Goal: Use online tool/utility: Use online tool/utility

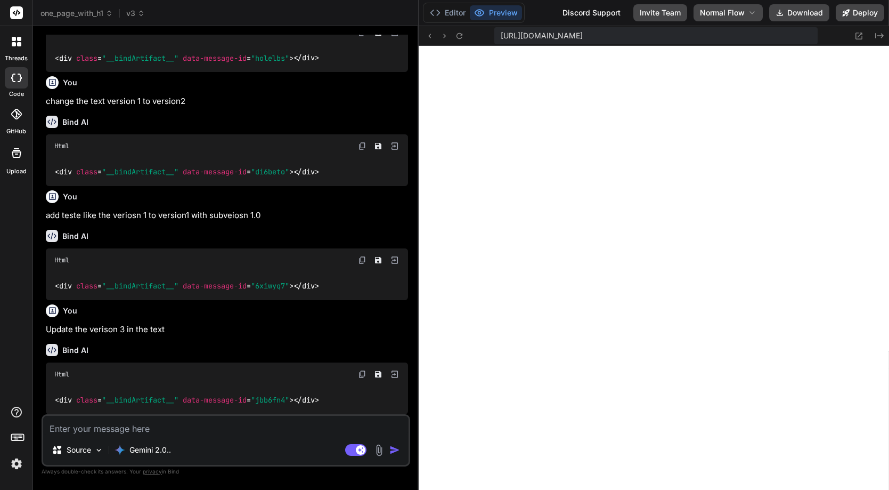
scroll to position [3159, 0]
click at [132, 14] on span "v3" at bounding box center [135, 13] width 19 height 11
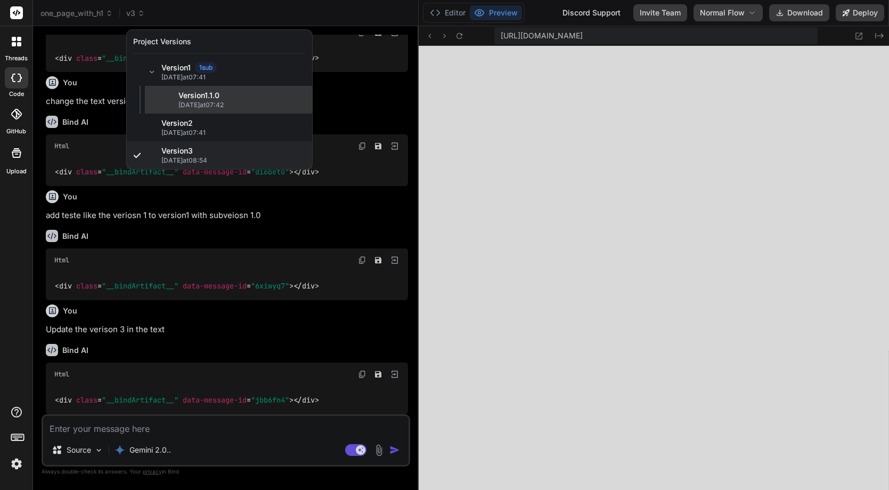
click at [195, 96] on span "Version 1 . 1.0" at bounding box center [242, 95] width 127 height 11
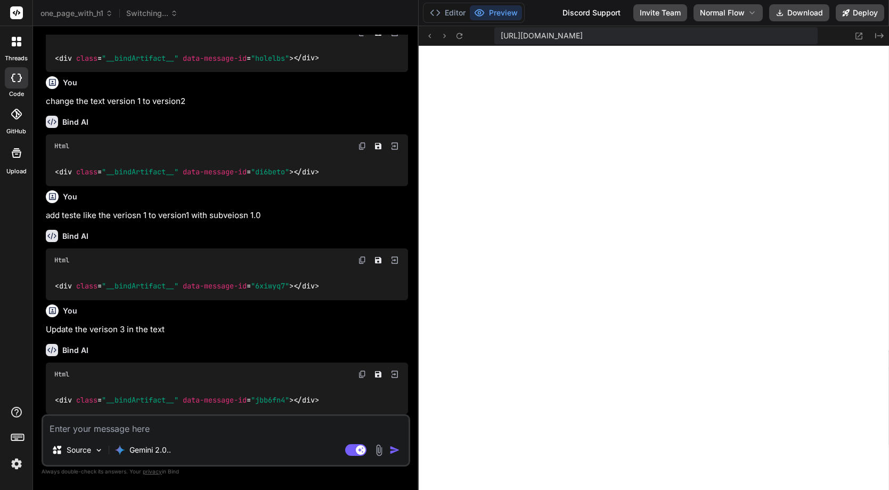
click at [158, 10] on span "Switching..." at bounding box center [152, 13] width 52 height 11
click at [114, 436] on div "Source Gemini 2.0.. Agent Mode. When this toggle is activated, AI automatically…" at bounding box center [226, 440] width 369 height 52
click at [115, 428] on textarea at bounding box center [226, 425] width 366 height 19
type textarea "j"
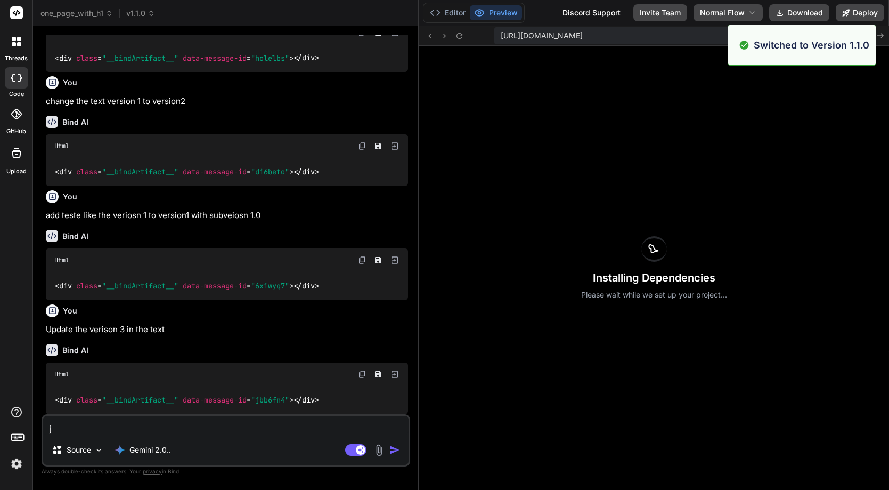
type textarea "x"
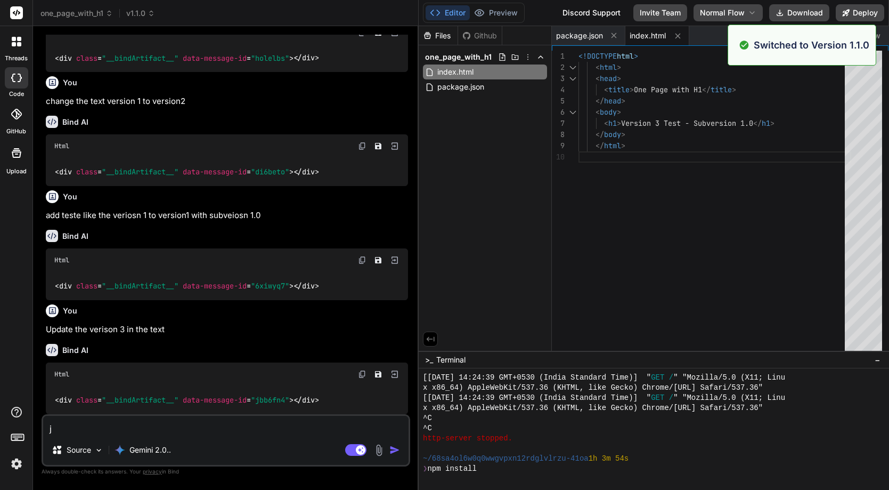
type textarea "jj"
type textarea "x"
type textarea "jjj"
type textarea "x"
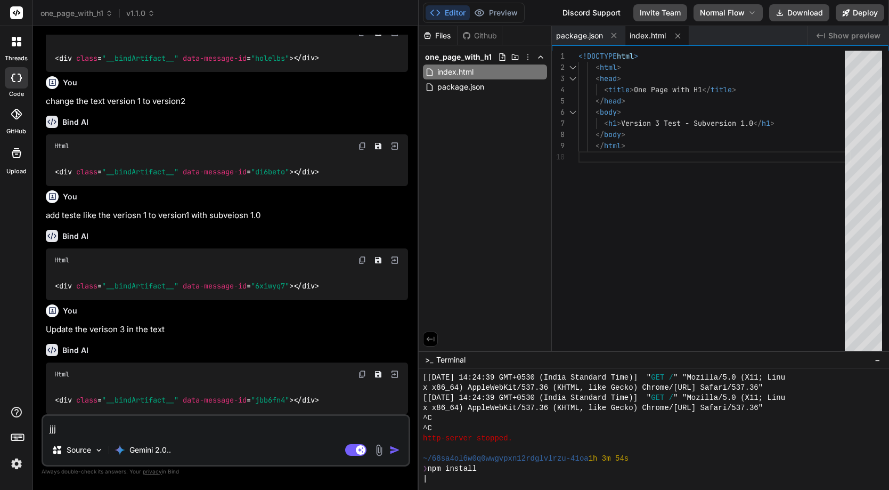
drag, startPoint x: 86, startPoint y: 424, endPoint x: 23, endPoint y: 430, distance: 63.2
click at [23, 430] on div "threads code GitHub Upload one_page_with_h1 v1.1.0 Created with Pixso. Bind AI …" at bounding box center [444, 245] width 889 height 490
type textarea "jjj"
click at [23, 430] on icon at bounding box center [17, 436] width 15 height 15
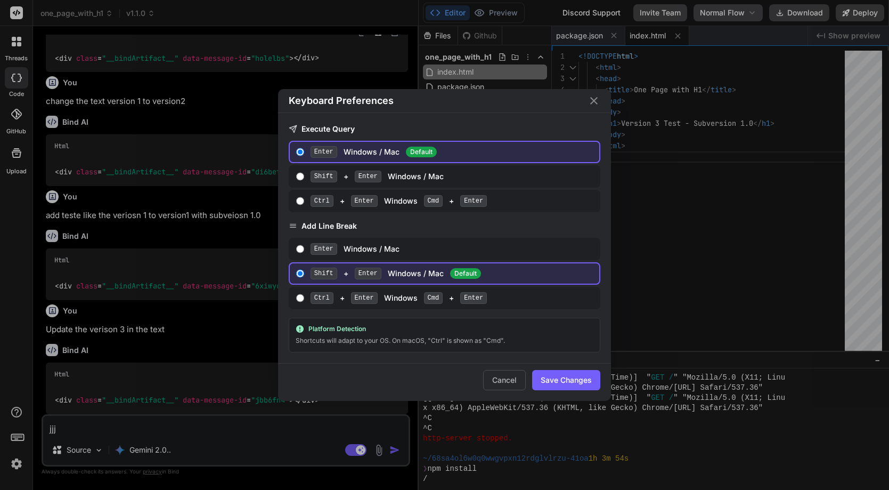
click at [94, 424] on div "Keyboard Preferences Execute Query Enter Windows / Mac Default Shift + Enter Wi…" at bounding box center [444, 245] width 889 height 490
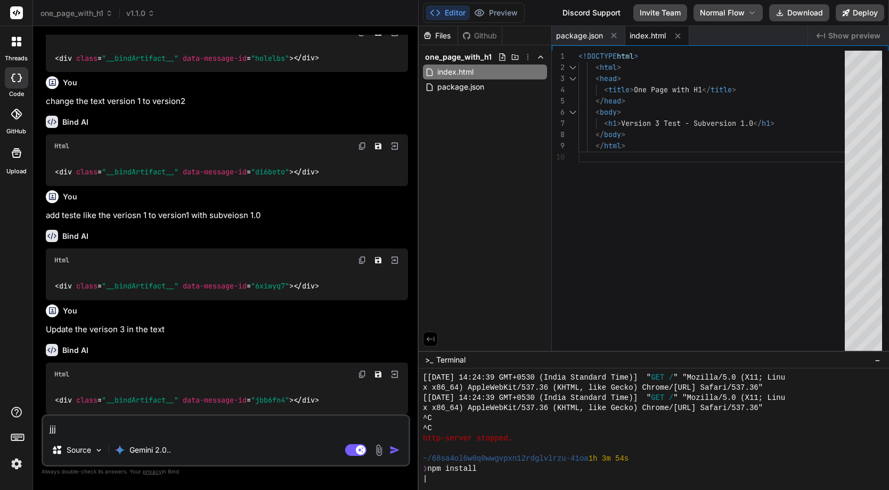
drag, startPoint x: 94, startPoint y: 424, endPoint x: 41, endPoint y: 423, distance: 52.8
click at [41, 423] on div "Bind AI Web Search Created with Pixso. Code Generator You Create one page with …" at bounding box center [226, 257] width 386 height 463
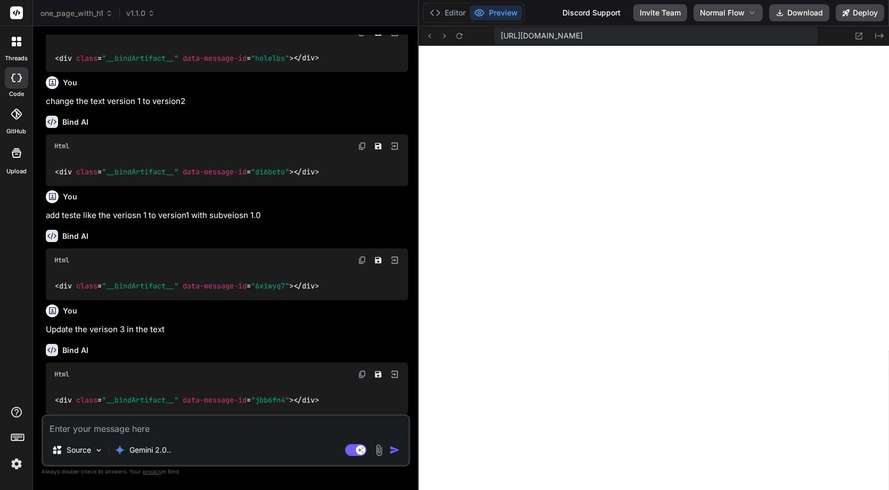
scroll to position [3605, 0]
type textarea "x"
click at [440, 10] on icon at bounding box center [435, 12] width 11 height 11
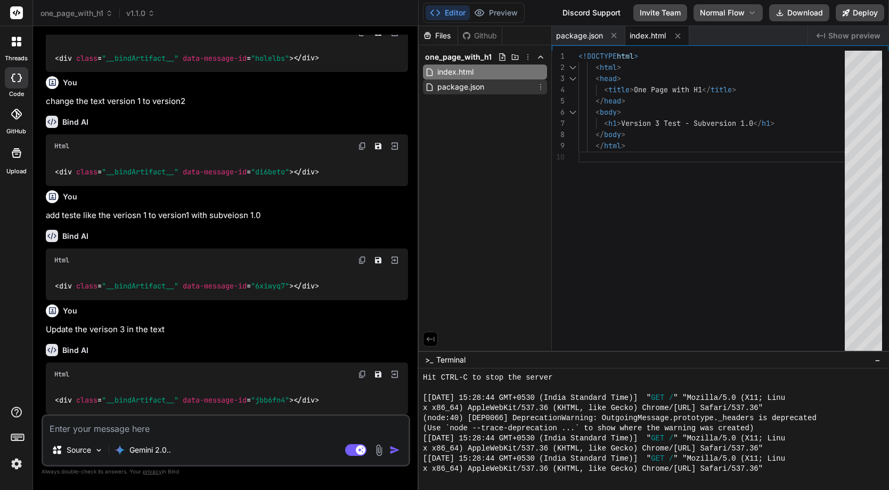
click at [466, 83] on span "package.json" at bounding box center [460, 86] width 49 height 13
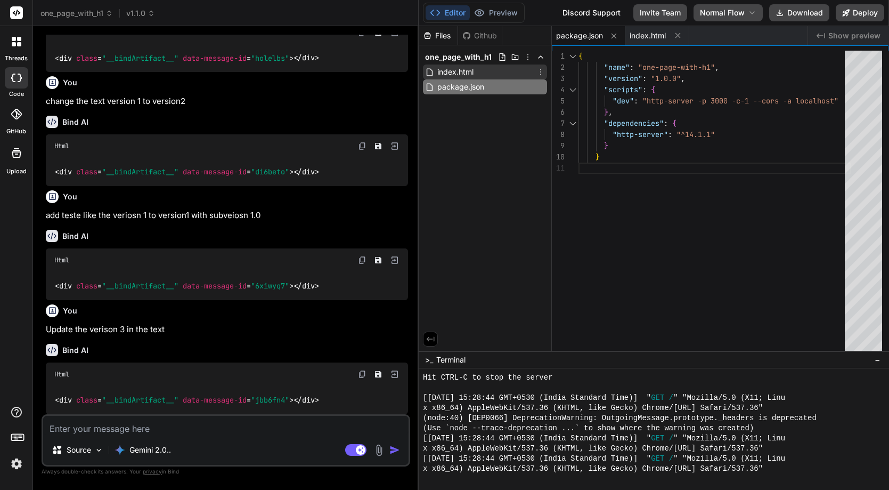
click at [458, 70] on span "index.html" at bounding box center [455, 72] width 38 height 13
type textarea "<!DOCTYPE html> <html> <head> <title>One Page with H1</title> </head> <body> <h…"
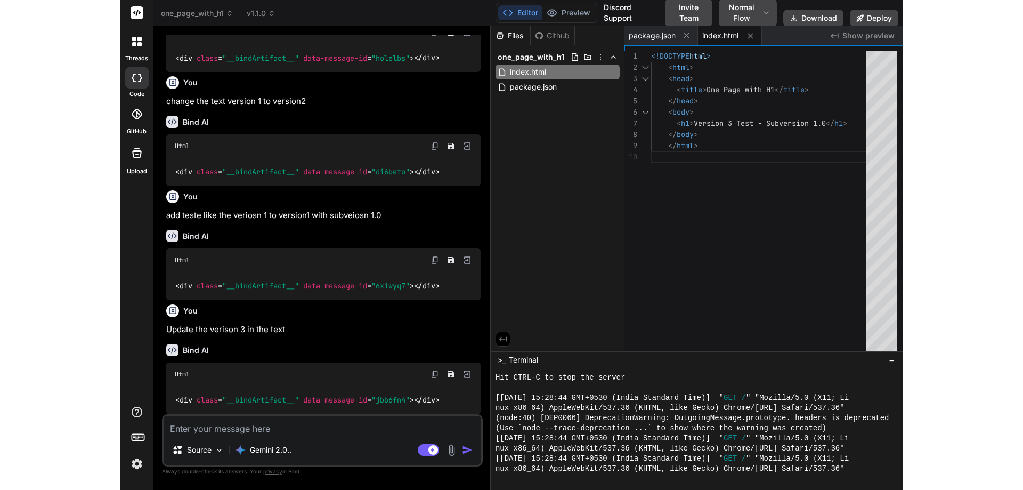
scroll to position [0, 0]
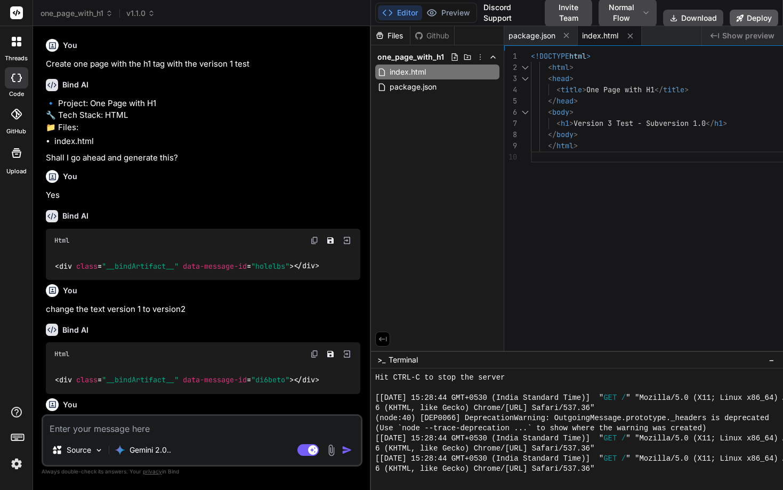
type textarea "x"
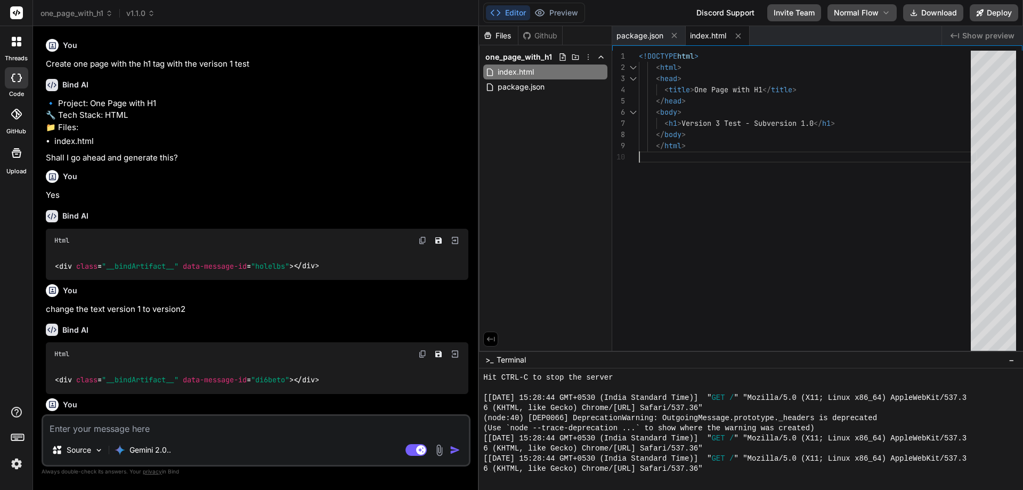
click at [798, 186] on div "<!DOCTYPE html > < html > < head > < title > One Page with H1 </ title > </ hea…" at bounding box center [808, 203] width 338 height 305
click at [800, 185] on div "<!DOCTYPE html > < html > < head > < title > One Page with H1 </ title > </ hea…" at bounding box center [808, 203] width 338 height 305
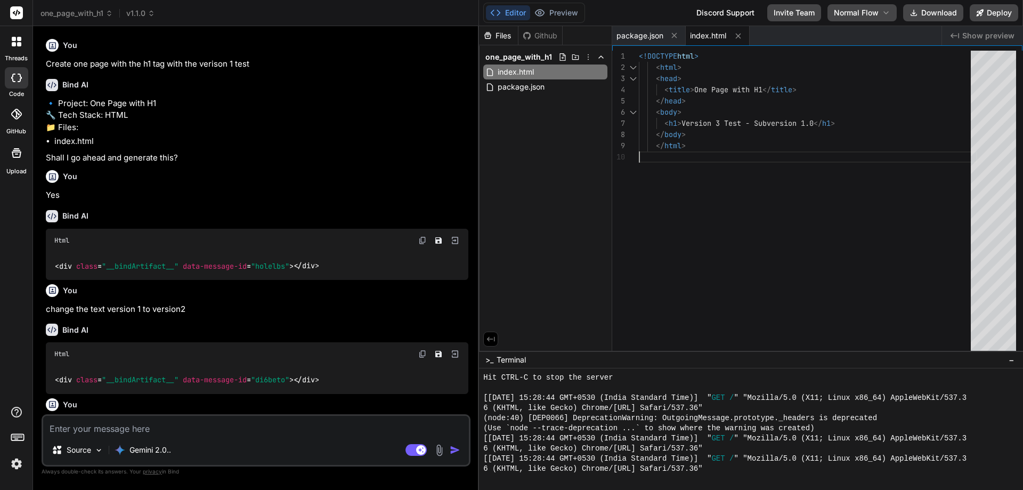
click at [800, 186] on div "<!DOCTYPE html > < html > < head > < title > One Page with H1 </ title > </ hea…" at bounding box center [808, 203] width 338 height 305
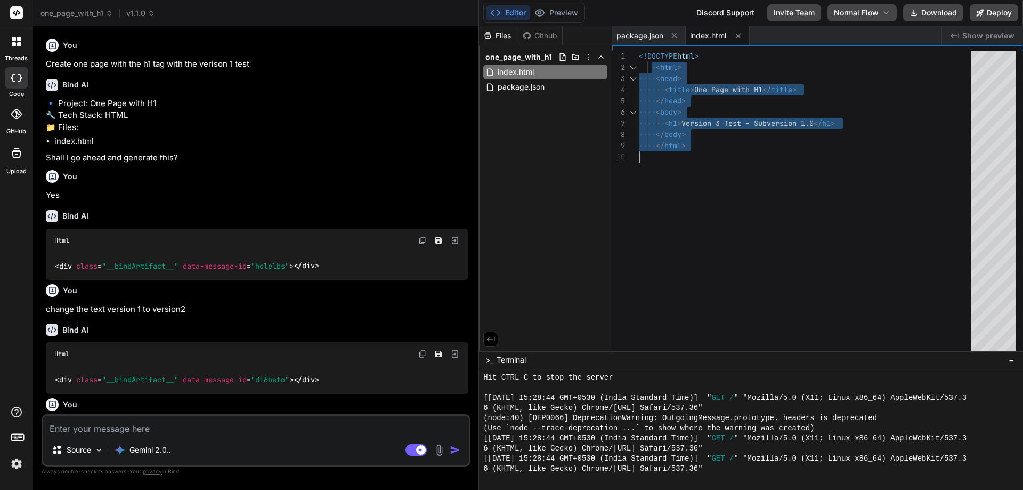
drag, startPoint x: 653, startPoint y: 66, endPoint x: 735, endPoint y: 183, distance: 143.6
click at [735, 183] on div "<!DOCTYPE html > < html > < head > < title > One Page with H1 </ title > </ hea…" at bounding box center [808, 203] width 338 height 305
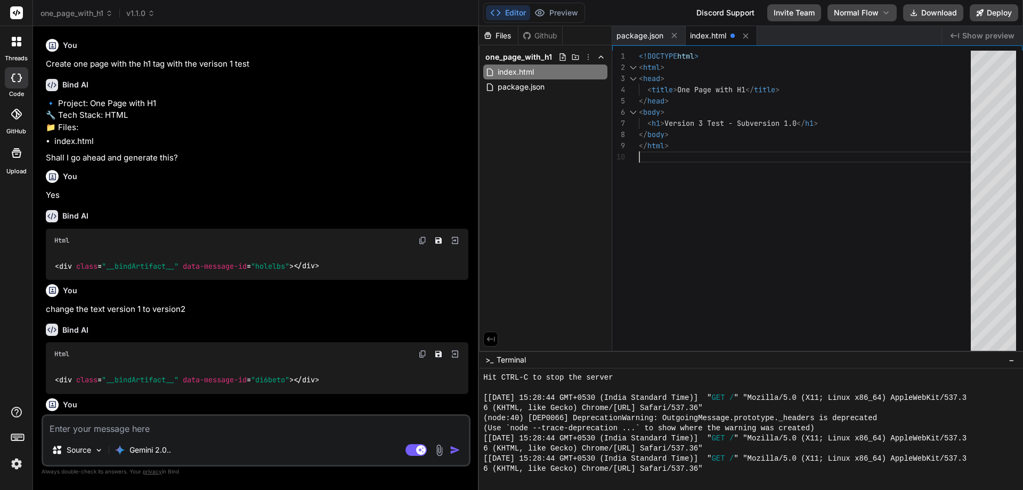
click at [735, 183] on div "<!DOCTYPE html > < html > < head > < title > One Page with H1 </ title > </ hea…" at bounding box center [808, 203] width 338 height 305
click at [682, 135] on div "<!DOCTYPE html > < html > < head > < title > One Page with H1 </ title > </ hea…" at bounding box center [808, 203] width 338 height 305
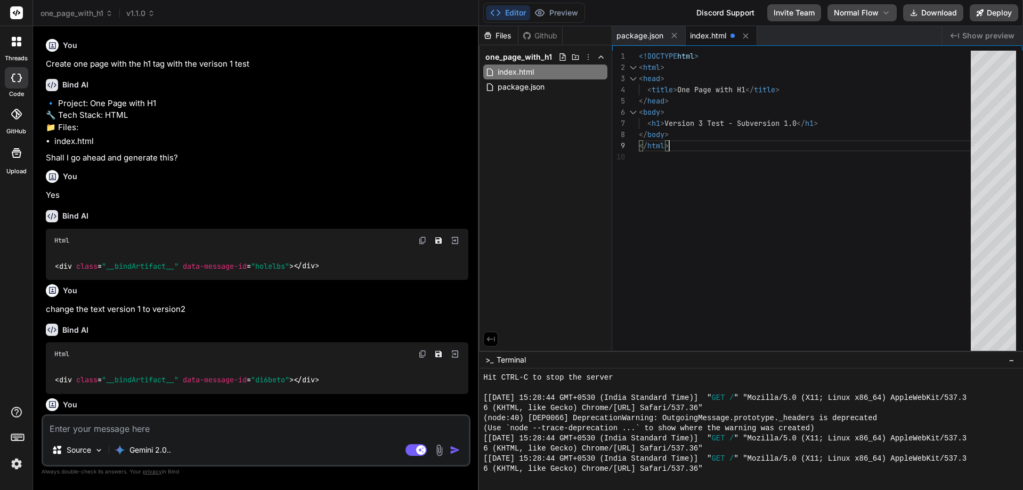
click at [682, 135] on div "<!DOCTYPE html > < html > < head > < title > One Page with H1 </ title > </ hea…" at bounding box center [808, 203] width 338 height 305
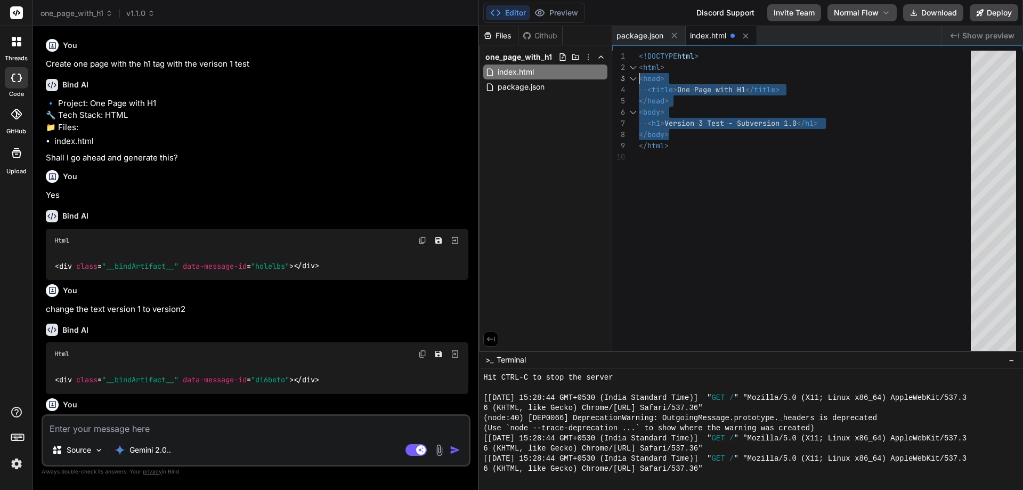
type textarea "<!DOCTYPE html> <html> <head> <title>One Page with H1</title> </head> <body> <h…"
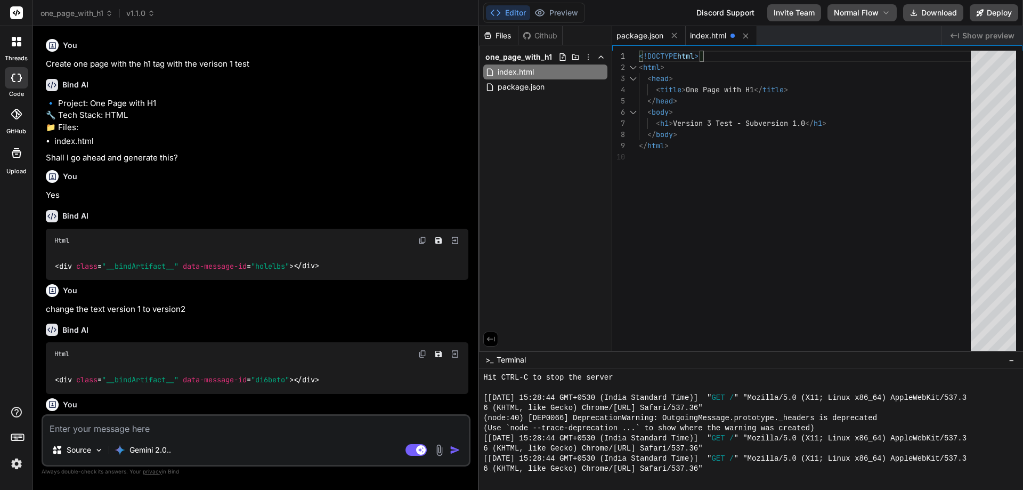
click at [636, 37] on span "package.json" at bounding box center [640, 35] width 47 height 11
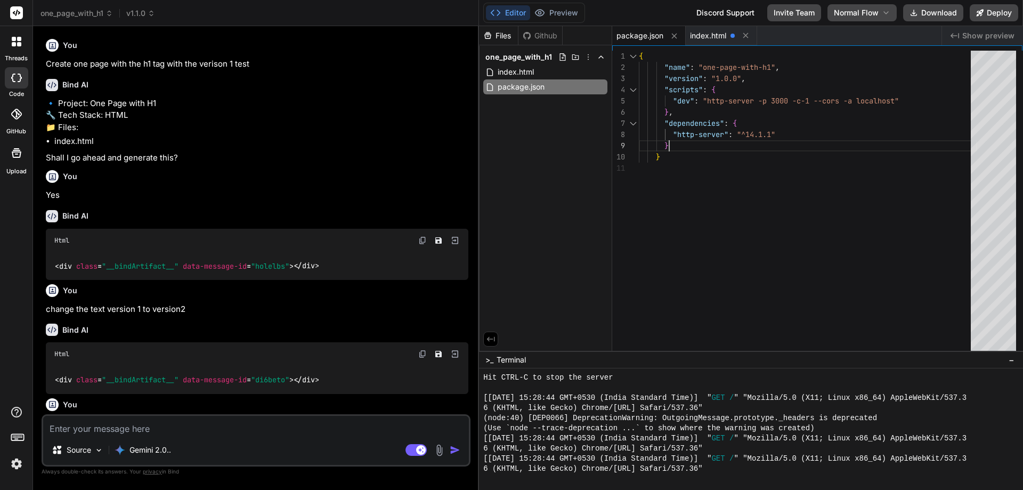
click at [724, 137] on div "{ "name" : "one-page-with-h1" , "version" : "1.0.0" , "scripts" : { "dev" : "ht…" at bounding box center [808, 203] width 338 height 305
click at [705, 44] on div "index.html" at bounding box center [721, 35] width 71 height 19
type textarea "<!DOCTYPE html> <html> <head> <title>One Page with H1</title> </head> <body> <h…"
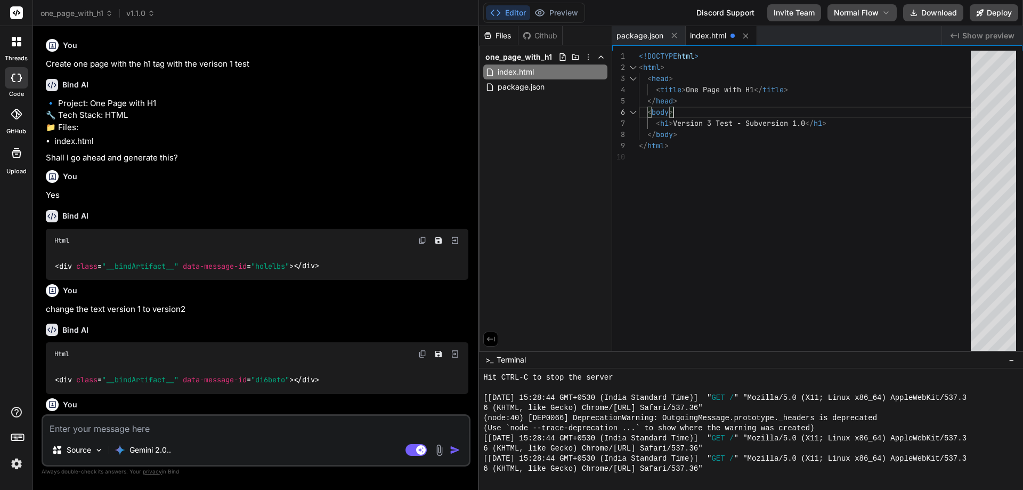
click at [710, 112] on div "<!DOCTYPE html > < html > < head > < title > One Page with H1 </ title > </ hea…" at bounding box center [808, 203] width 338 height 305
